Goal: Use online tool/utility: Utilize a website feature to perform a specific function

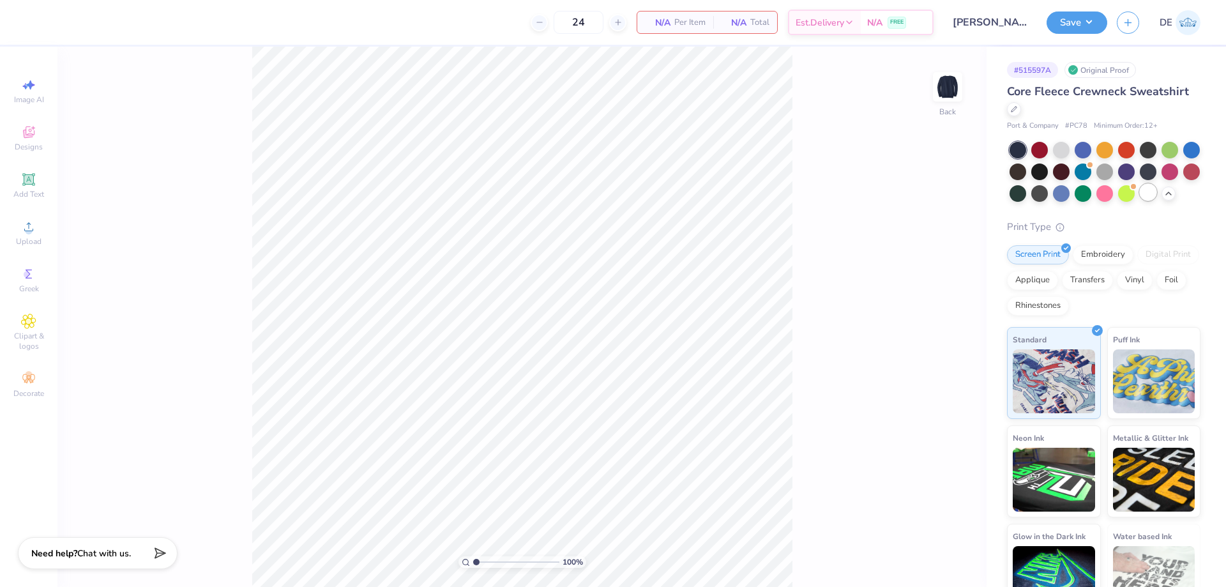
click at [1140, 200] on div at bounding box center [1148, 192] width 17 height 17
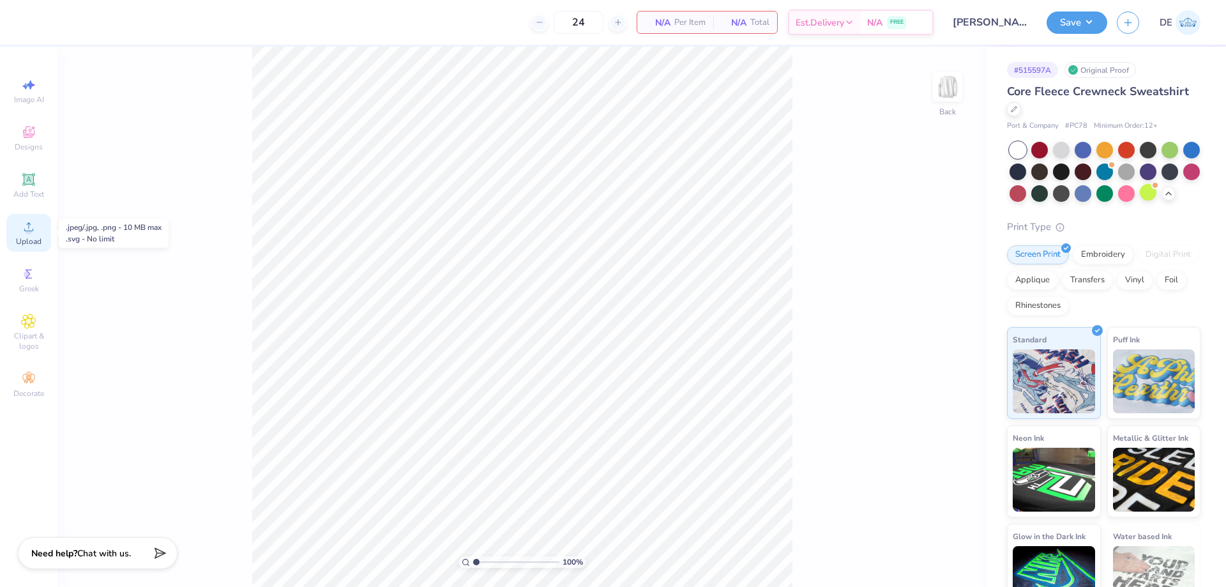
click at [23, 242] on span "Upload" at bounding box center [29, 241] width 26 height 10
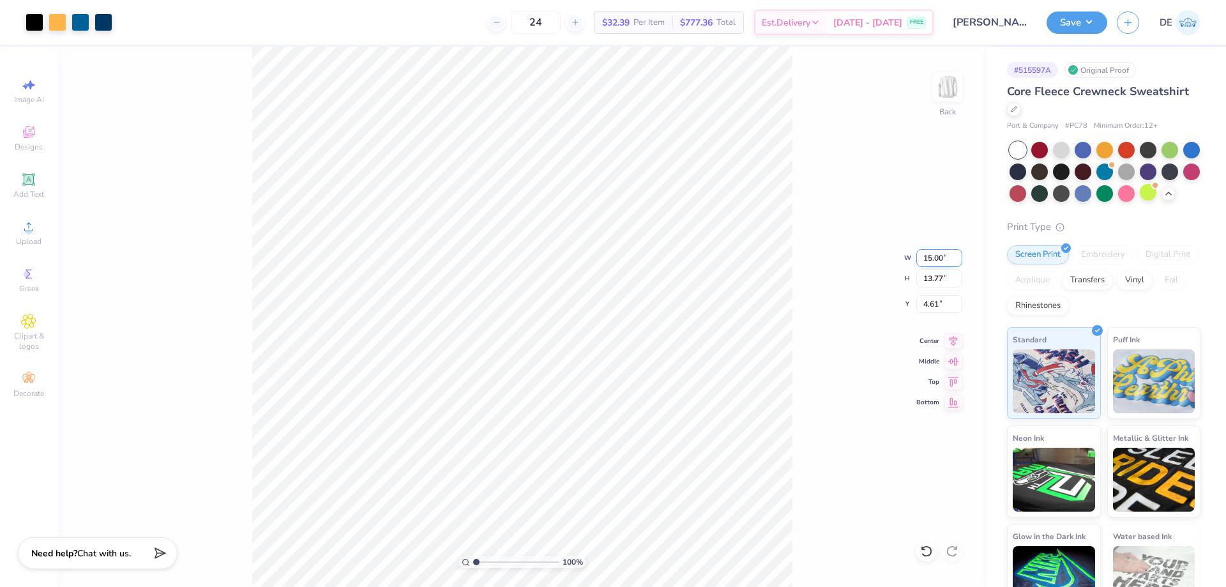
click at [928, 255] on input "15.00" at bounding box center [939, 258] width 46 height 18
type input "12.00"
type input "11.02"
click at [919, 308] on input "5.99" at bounding box center [939, 304] width 46 height 18
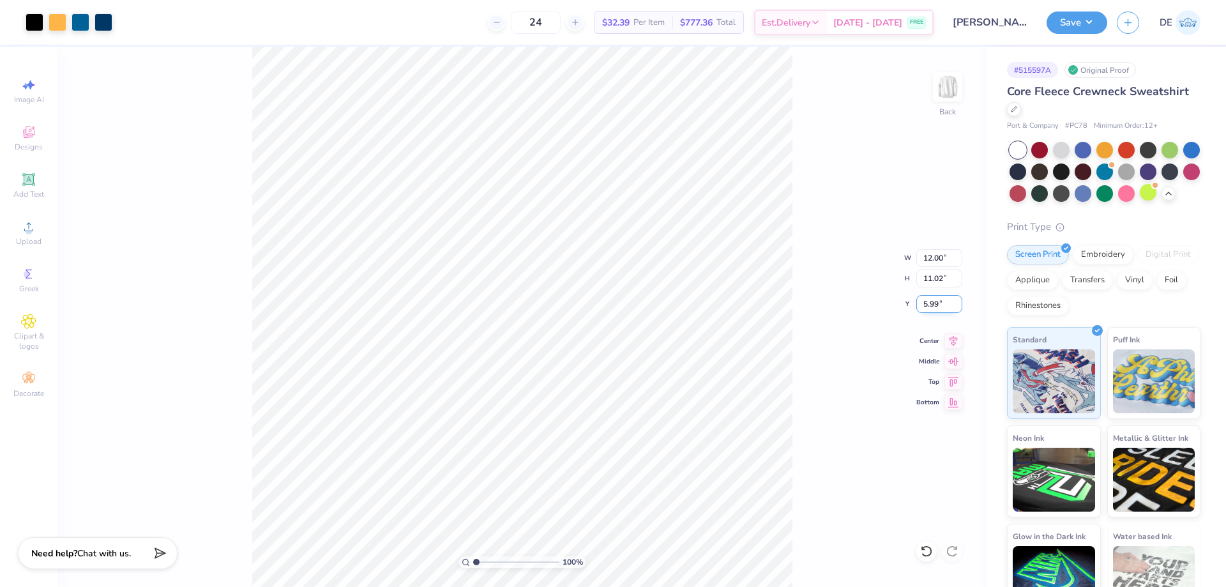
click at [919, 308] on input "5.99" at bounding box center [939, 304] width 46 height 18
type input "3.00"
drag, startPoint x: 851, startPoint y: 214, endPoint x: 828, endPoint y: 218, distance: 23.3
click at [850, 214] on div "100 % Back W 12.00 12.00 " H 11.02 11.02 " Y 3.00 3.00 " Center Middle Top Bott…" at bounding box center [521, 317] width 929 height 540
click at [932, 306] on input "3.00" at bounding box center [939, 304] width 46 height 18
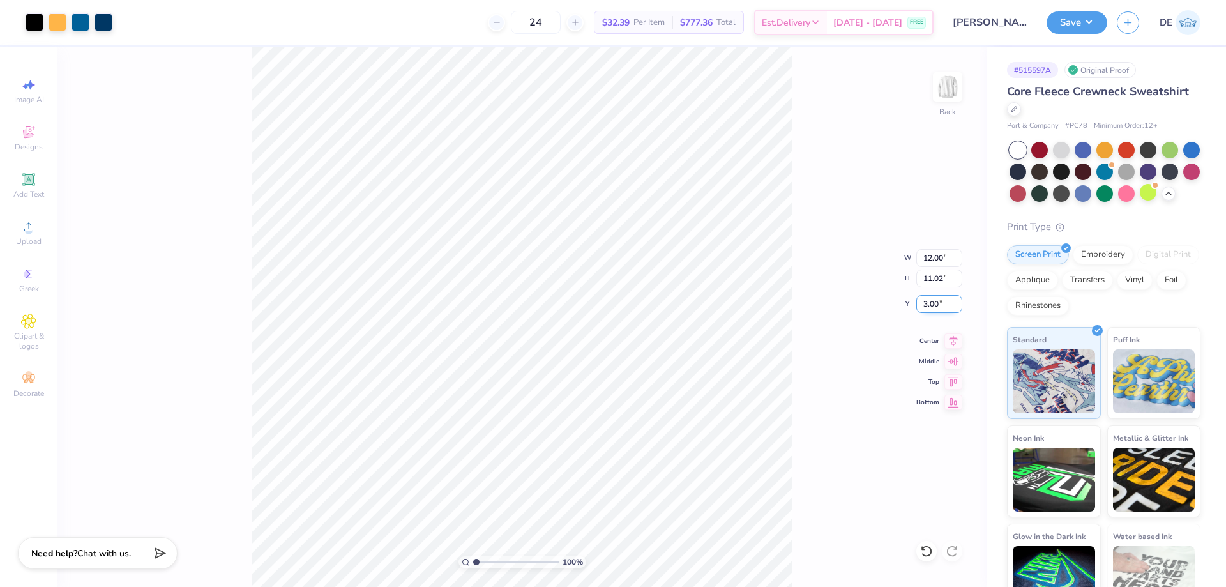
click at [932, 306] on input "3.00" at bounding box center [939, 304] width 46 height 18
type input "2.00"
click at [840, 169] on div "100 % Back W 12.00 12.00 " H 11.02 11.02 " Y 2.00 2.00 " Center Middle Top Bott…" at bounding box center [521, 317] width 929 height 540
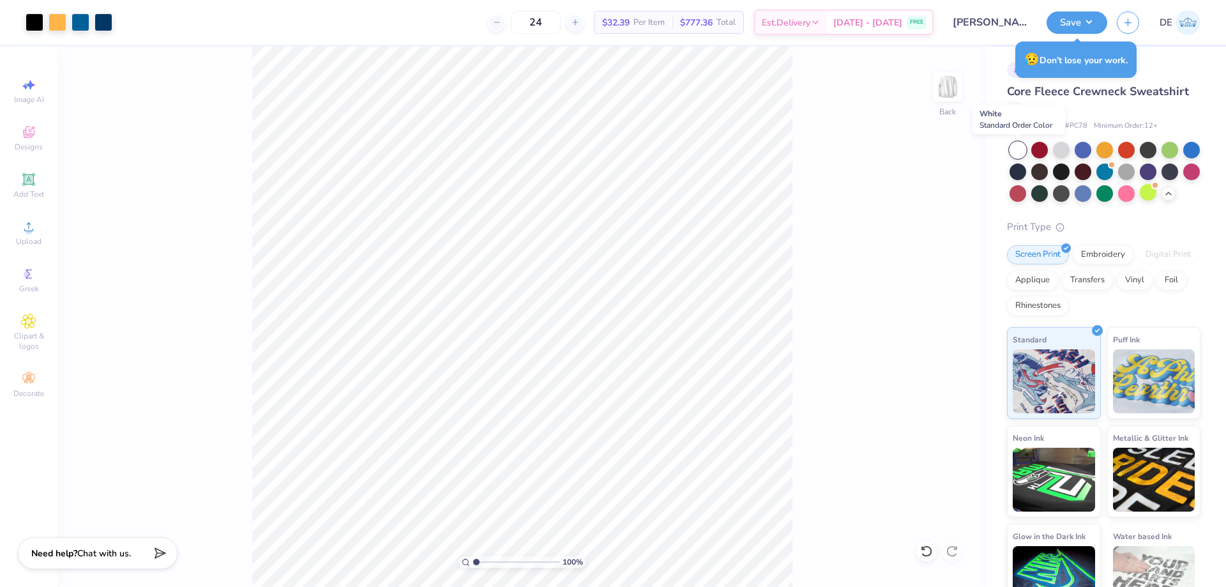
click at [1017, 145] on div at bounding box center [1018, 150] width 17 height 17
click at [1070, 21] on button "Save" at bounding box center [1077, 21] width 61 height 22
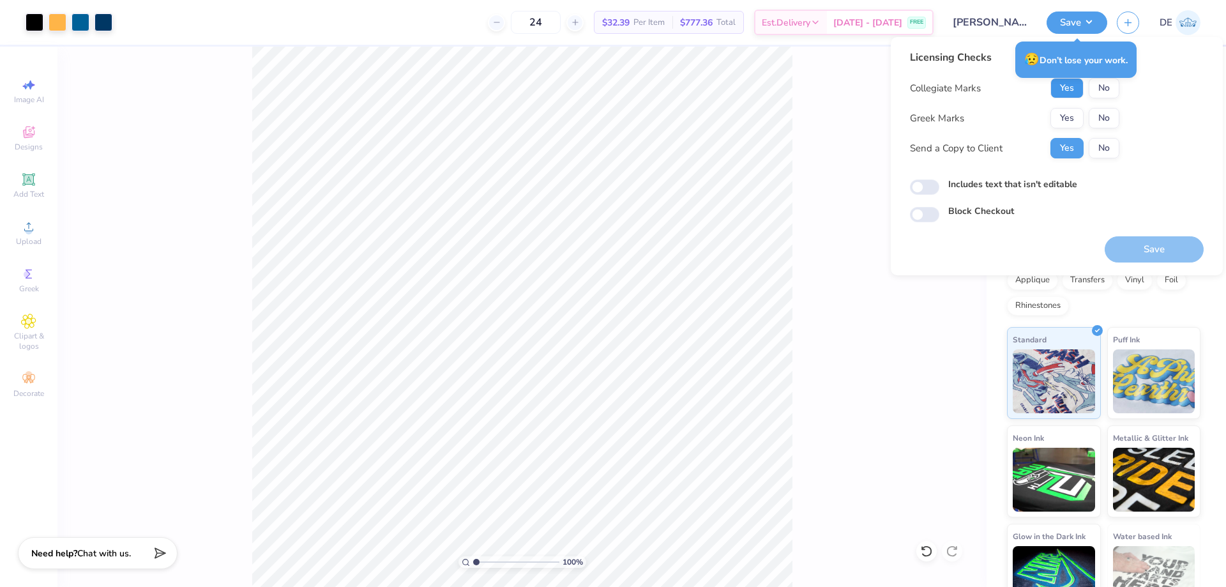
click at [1059, 86] on button "Yes" at bounding box center [1066, 88] width 33 height 20
click at [1116, 114] on button "No" at bounding box center [1104, 118] width 31 height 20
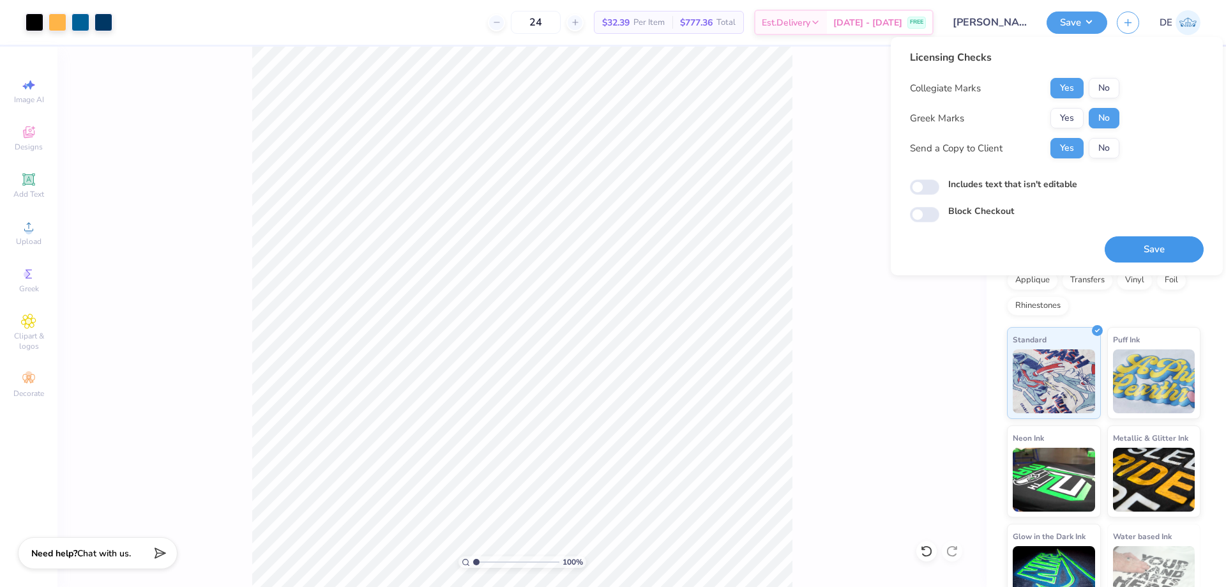
click at [1147, 253] on button "Save" at bounding box center [1154, 249] width 99 height 26
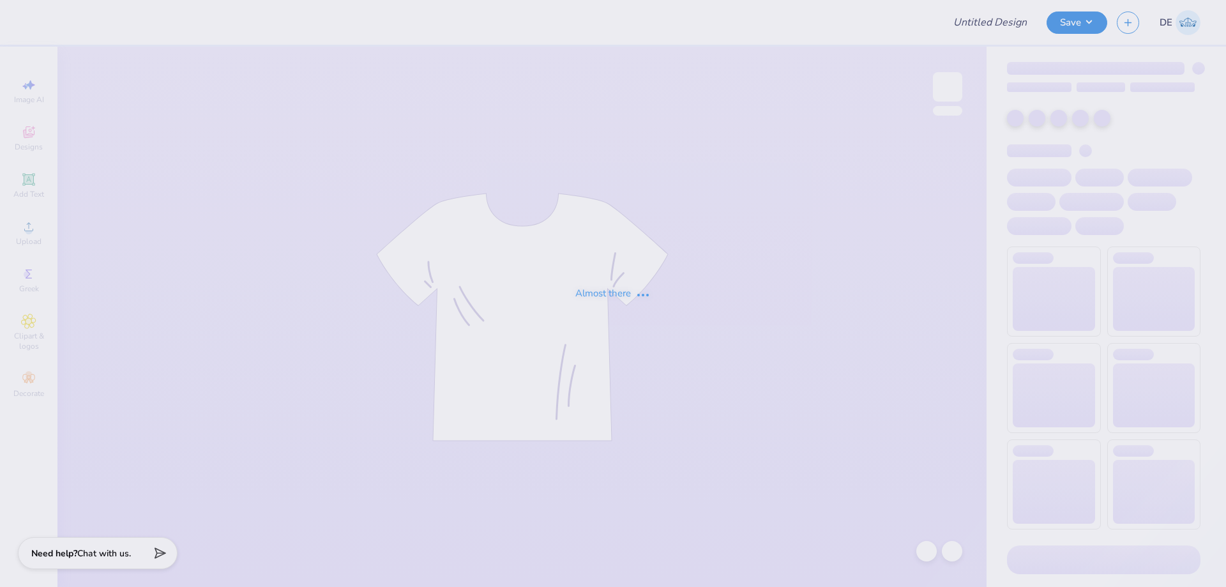
type input "SK ISU HOCO"
